Goal: Navigation & Orientation: Find specific page/section

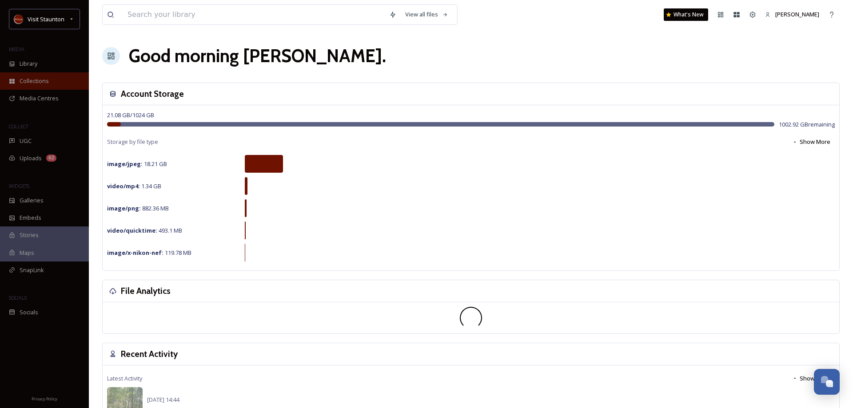
click at [34, 83] on span "Collections" at bounding box center [34, 81] width 29 height 8
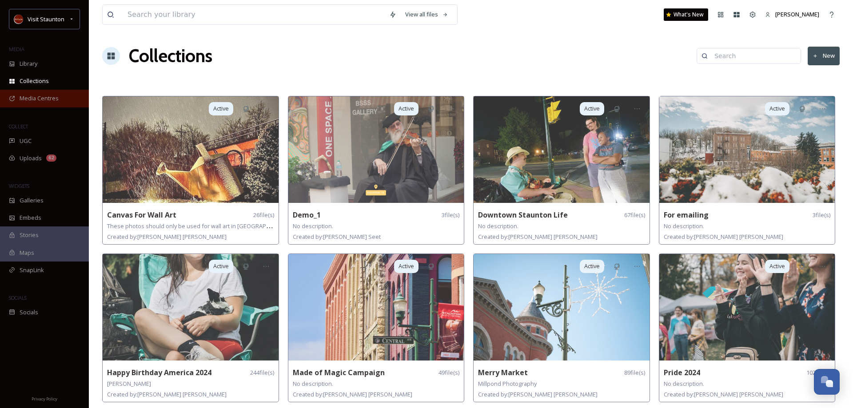
click at [29, 98] on span "Media Centres" at bounding box center [39, 98] width 39 height 8
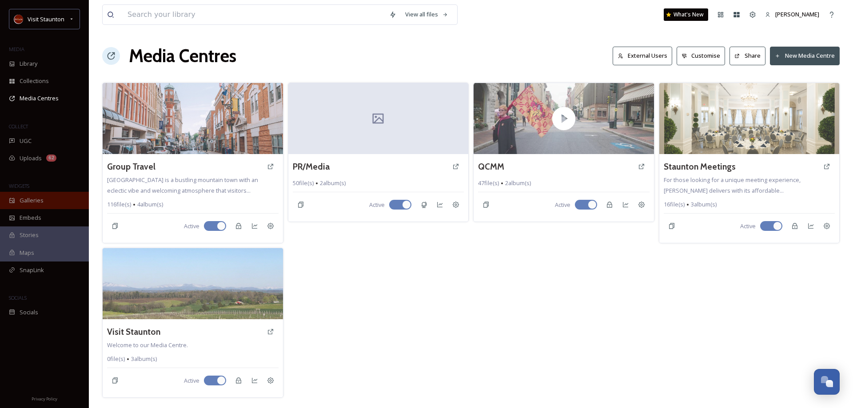
click at [39, 205] on span "Galleries" at bounding box center [32, 200] width 24 height 8
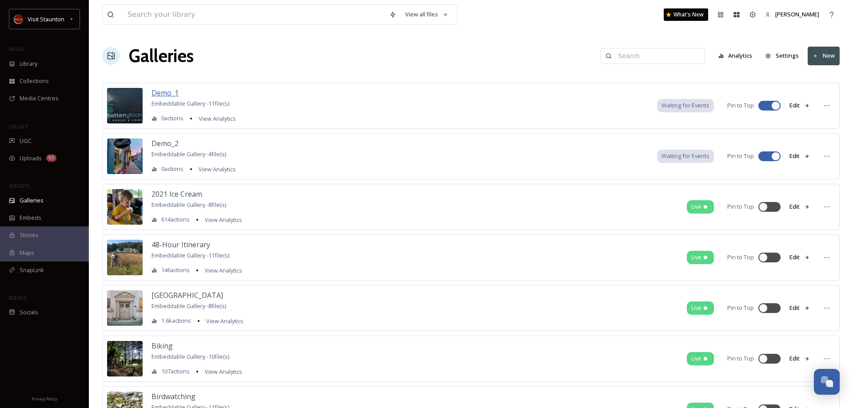
click at [167, 93] on span "Demo_1" at bounding box center [164, 93] width 27 height 10
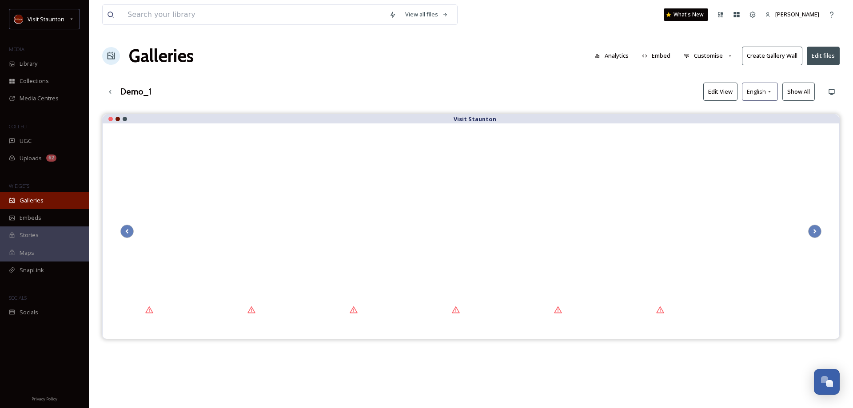
click at [43, 201] on div "Galleries" at bounding box center [44, 200] width 89 height 17
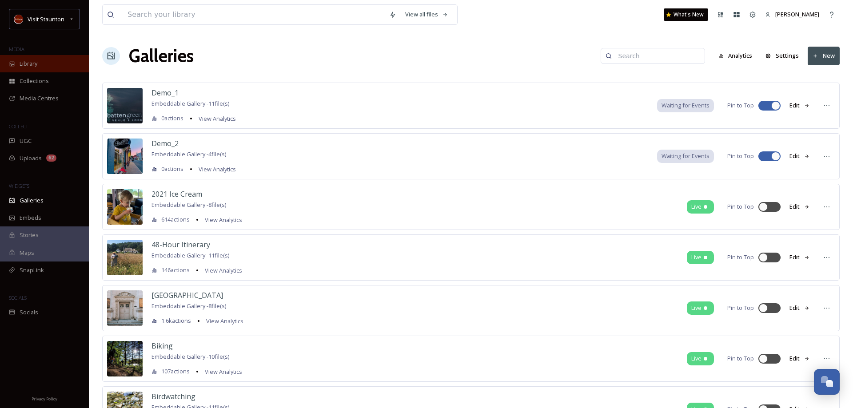
click at [54, 65] on div "Library" at bounding box center [44, 63] width 89 height 17
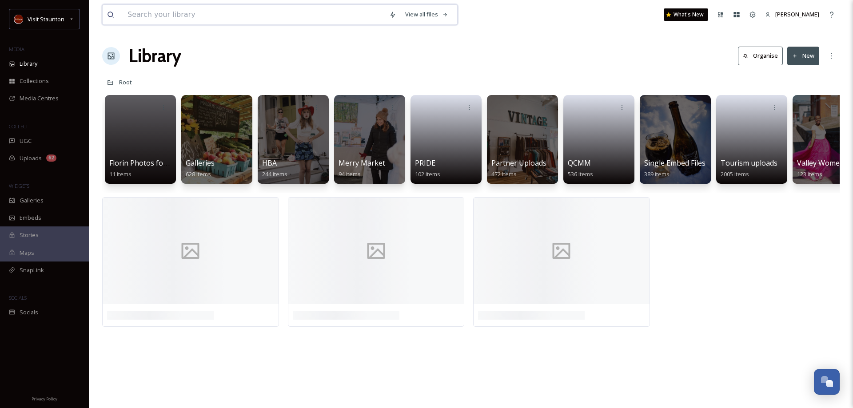
click at [168, 12] on input at bounding box center [254, 15] width 262 height 20
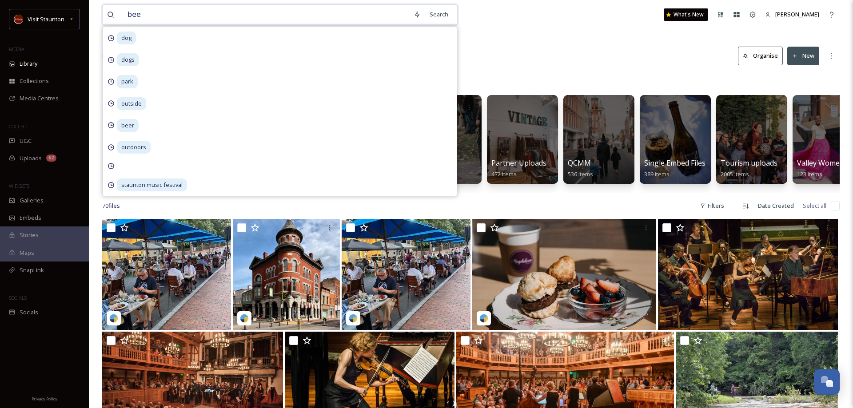
type input "beer"
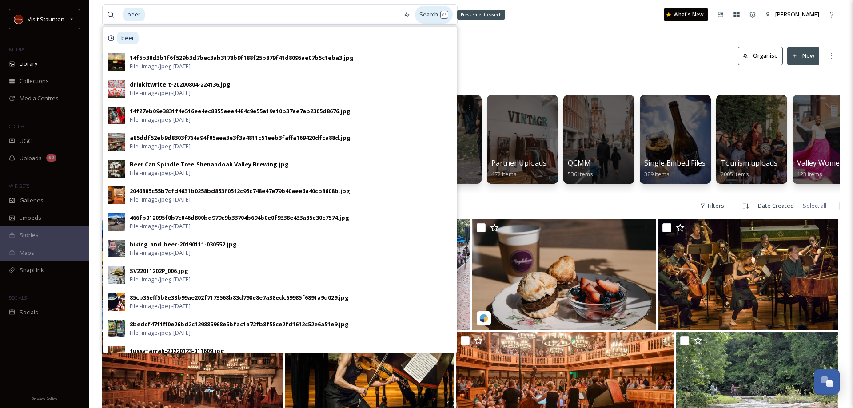
click at [431, 16] on div "Search Press Enter to search" at bounding box center [434, 14] width 38 height 17
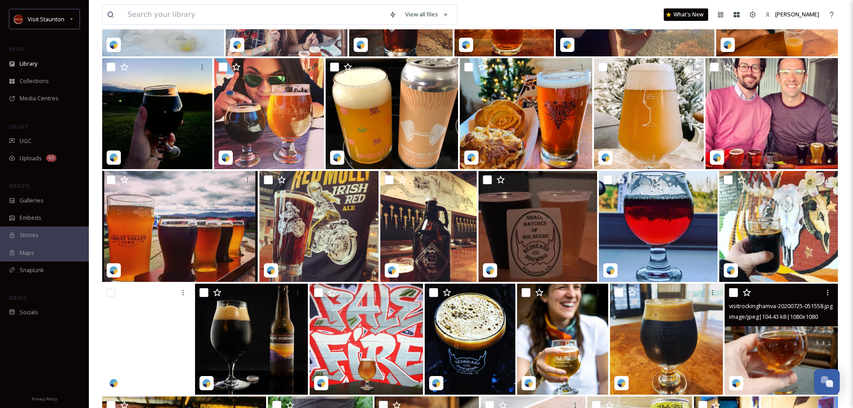
scroll to position [3548, 0]
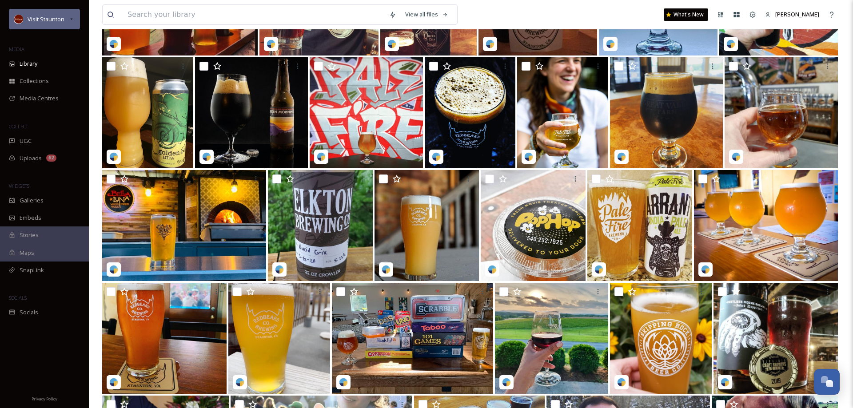
click at [70, 18] on icon at bounding box center [71, 19] width 7 height 7
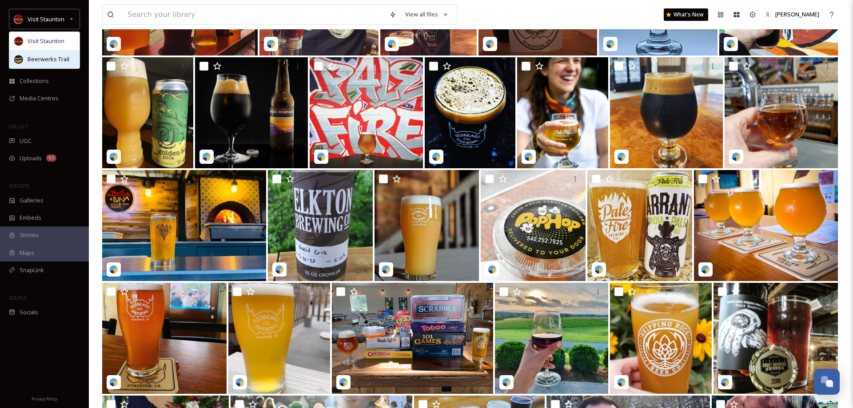
click at [55, 56] on span "Beerwerks Trail" at bounding box center [49, 59] width 42 height 8
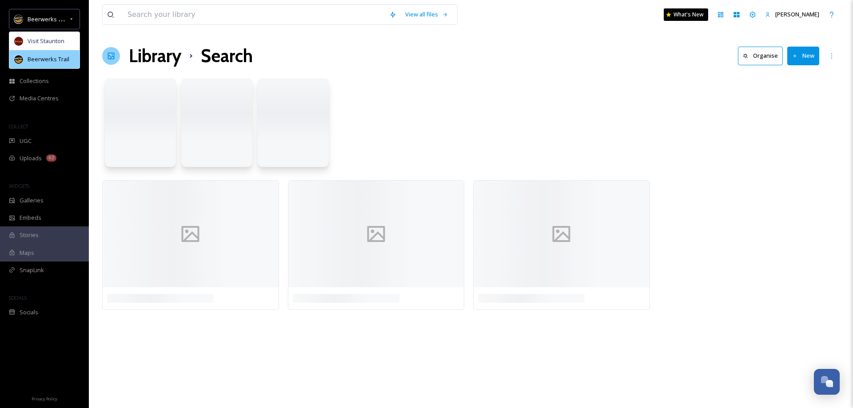
scroll to position [0, 0]
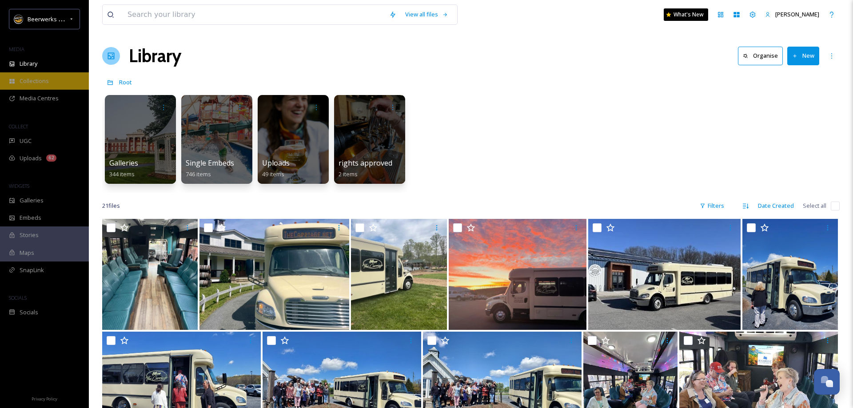
click at [34, 85] on span "Collections" at bounding box center [34, 81] width 29 height 8
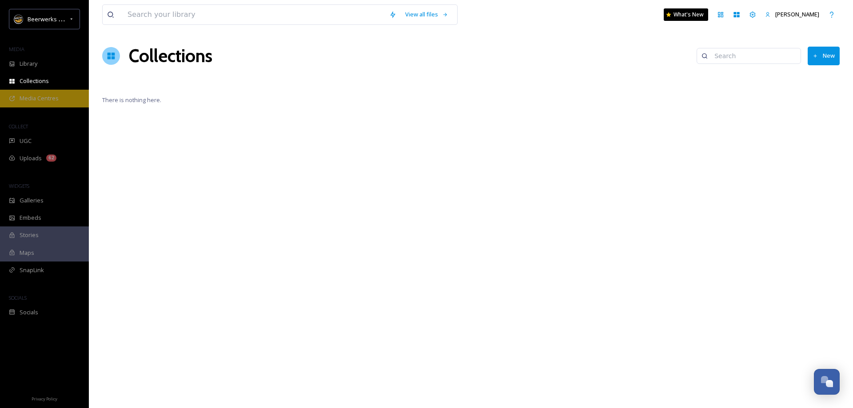
click at [34, 96] on span "Media Centres" at bounding box center [39, 98] width 39 height 8
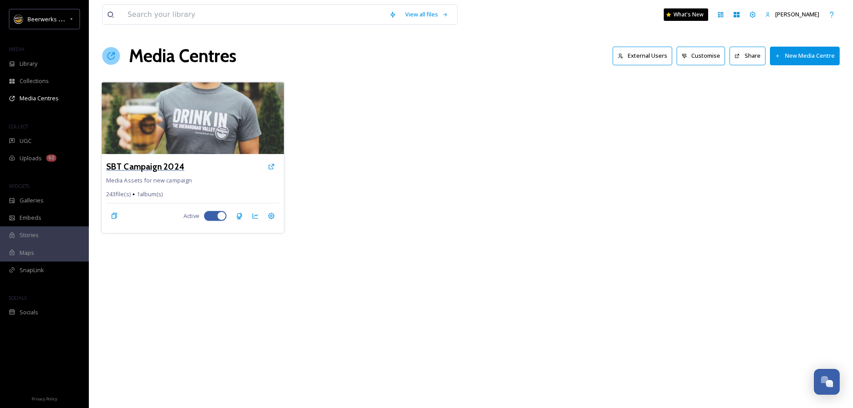
click at [157, 167] on h3 "SBT Campaign 2024" at bounding box center [145, 166] width 78 height 13
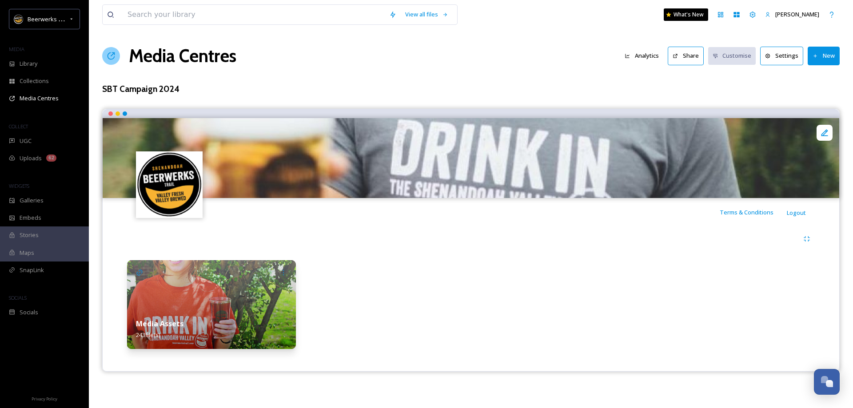
click at [186, 310] on img at bounding box center [211, 304] width 169 height 89
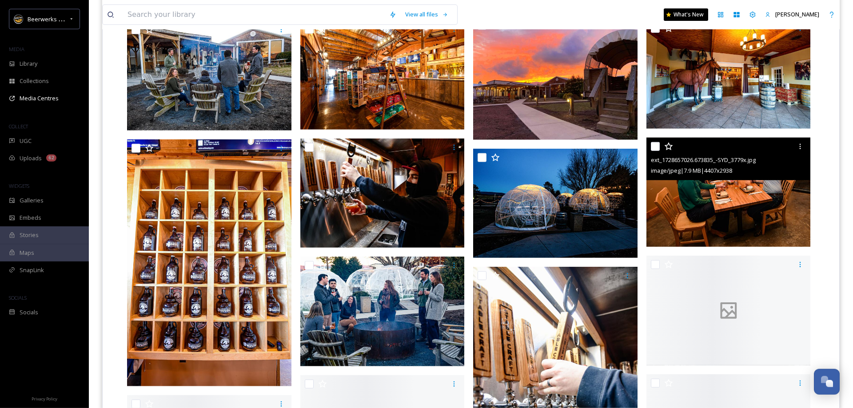
scroll to position [2310, 0]
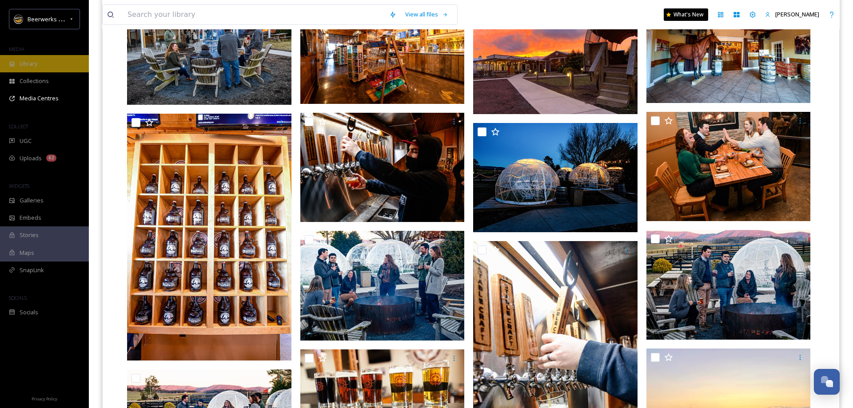
click at [29, 64] on span "Library" at bounding box center [29, 64] width 18 height 8
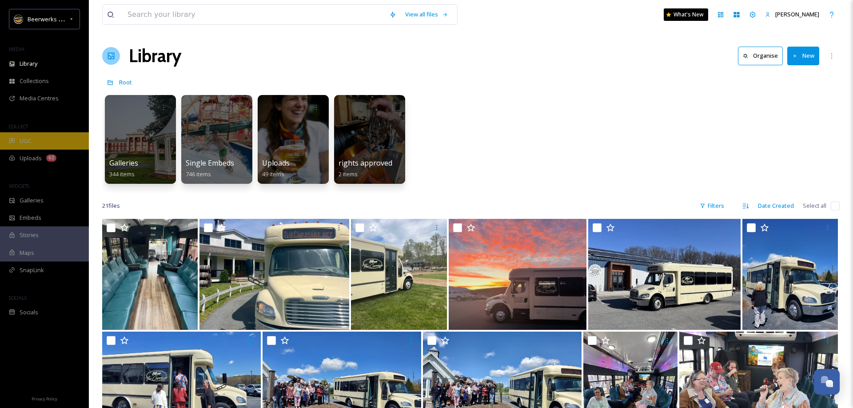
click at [32, 139] on div "UGC" at bounding box center [44, 140] width 89 height 17
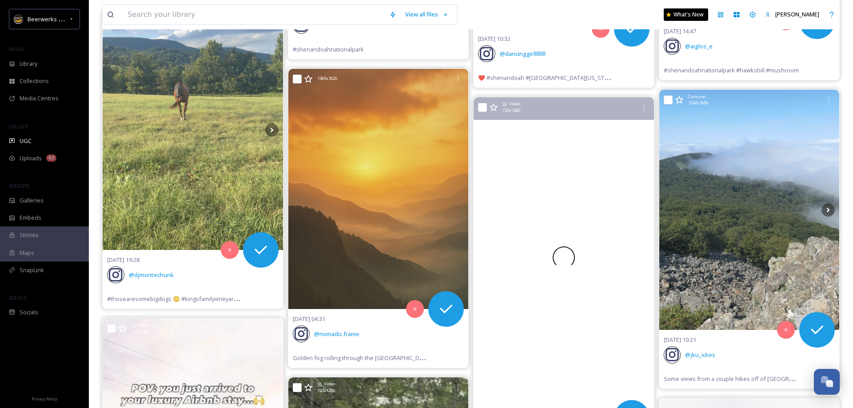
scroll to position [2989, 0]
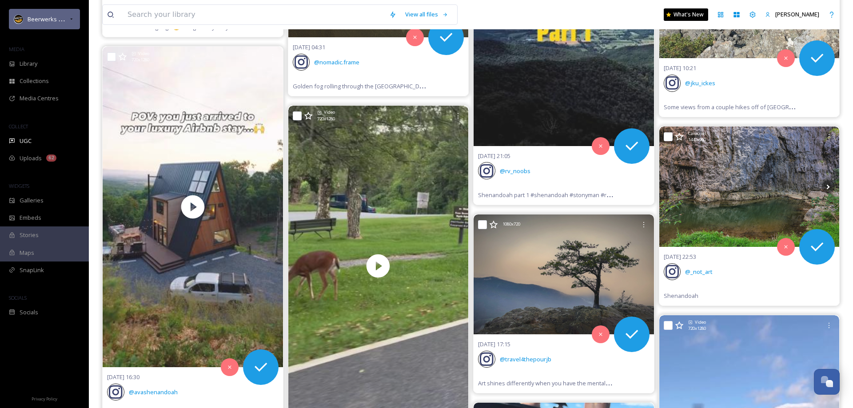
click at [63, 20] on span "Beerwerks Trail" at bounding box center [49, 19] width 42 height 8
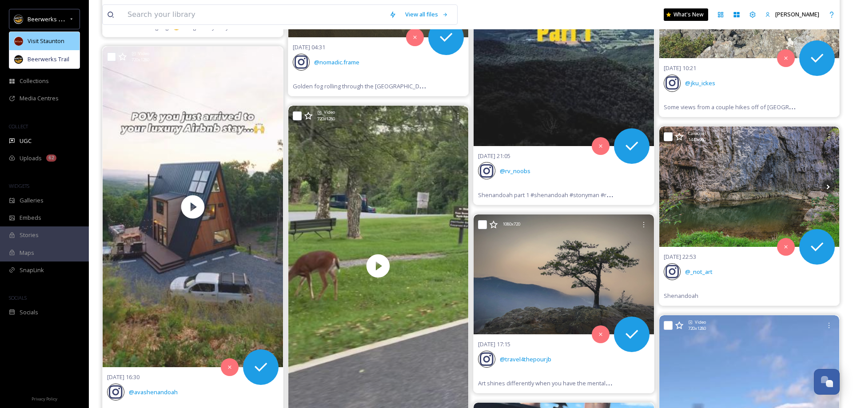
click at [60, 40] on span "Visit Staunton" at bounding box center [46, 41] width 37 height 8
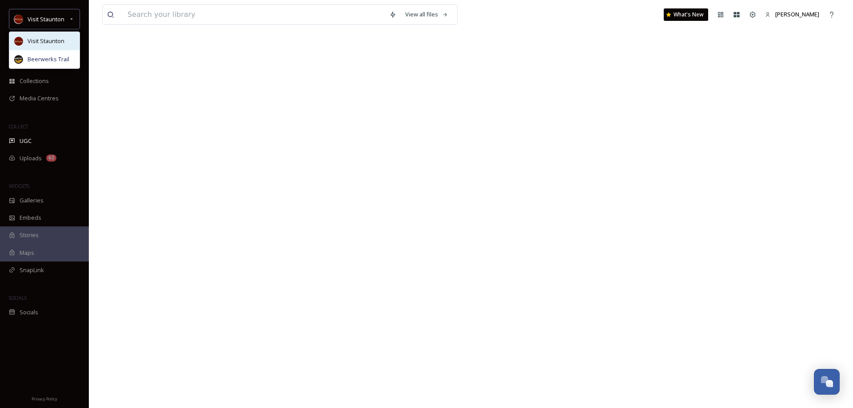
scroll to position [0, 0]
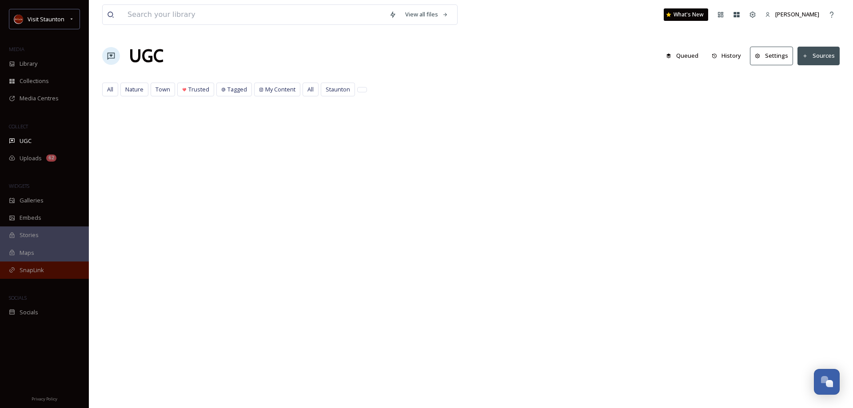
click at [43, 272] on span "SnapLink" at bounding box center [32, 270] width 24 height 8
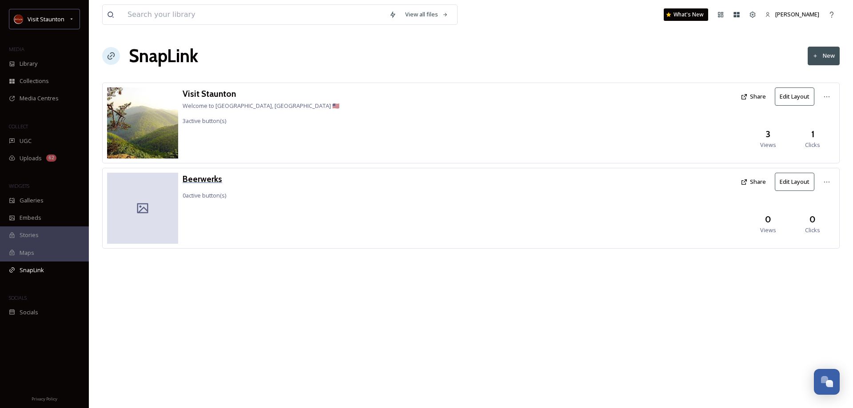
click at [207, 179] on h3 "Beerwerks" at bounding box center [205, 179] width 44 height 13
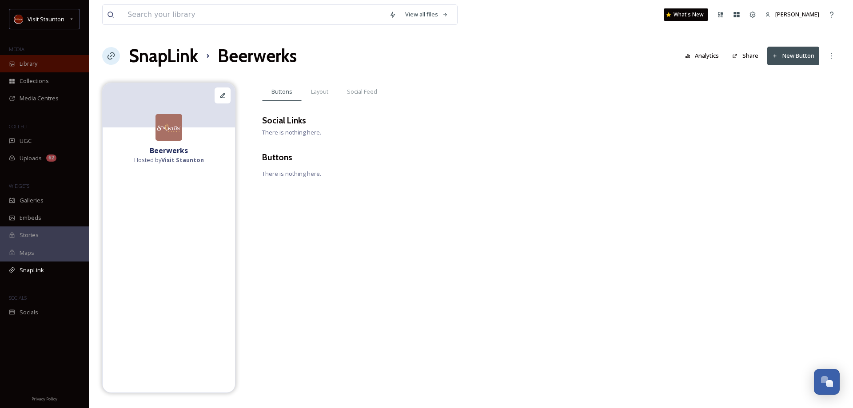
click at [35, 65] on span "Library" at bounding box center [29, 64] width 18 height 8
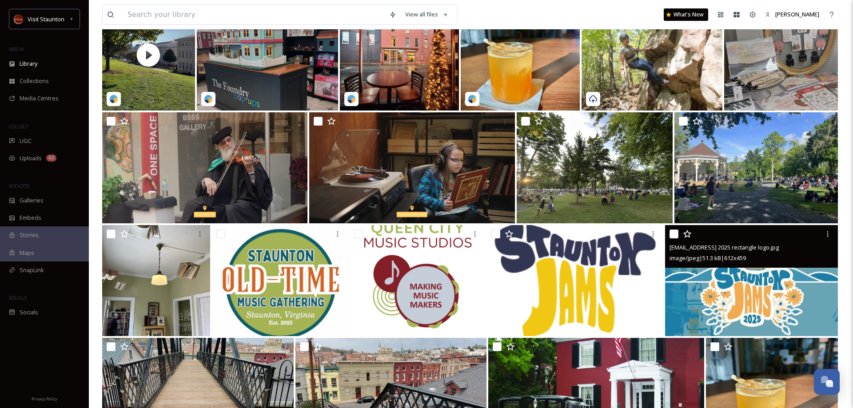
scroll to position [1401, 0]
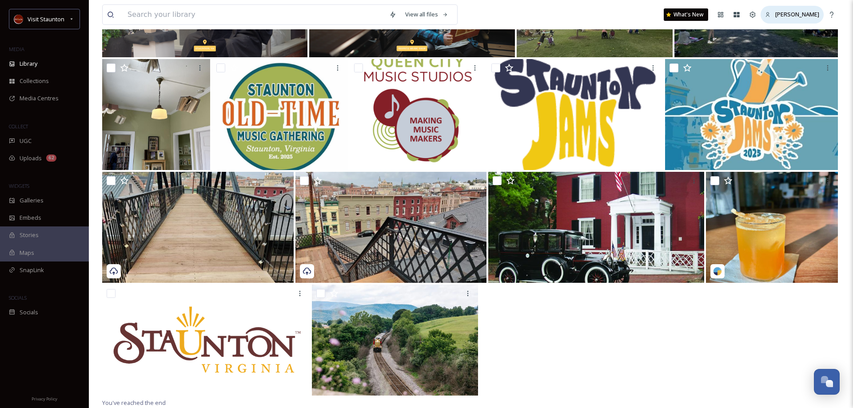
click at [815, 16] on span "[PERSON_NAME]" at bounding box center [797, 14] width 44 height 8
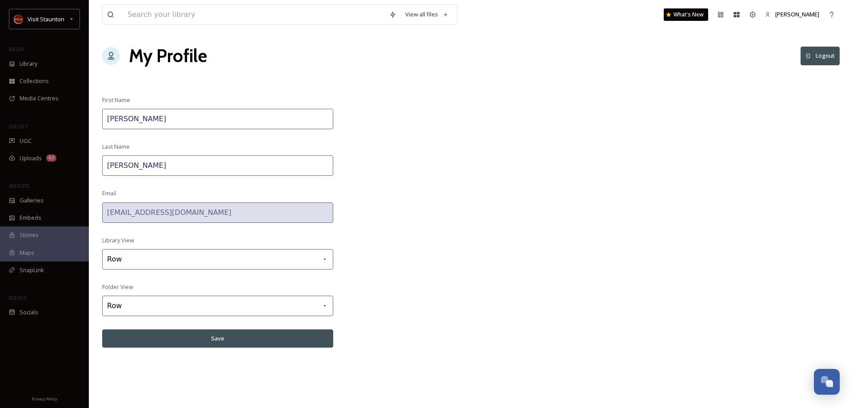
click at [815, 16] on span "[PERSON_NAME]" at bounding box center [797, 14] width 44 height 8
click at [823, 57] on button "Logout" at bounding box center [819, 56] width 39 height 18
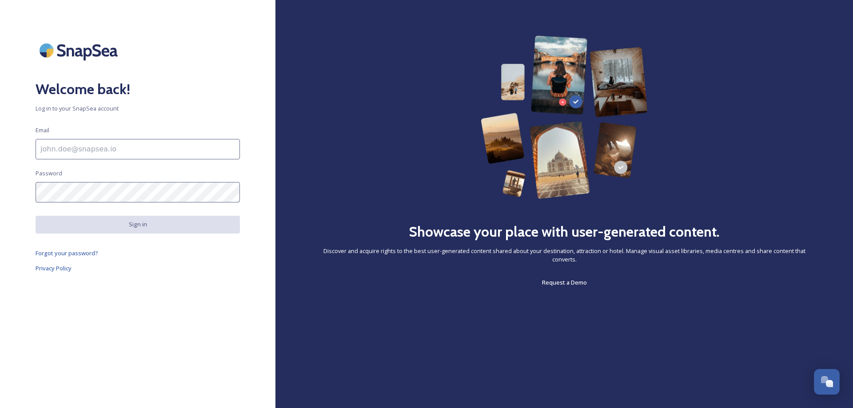
type input "[EMAIL_ADDRESS][DOMAIN_NAME]"
